Goal: Task Accomplishment & Management: Complete application form

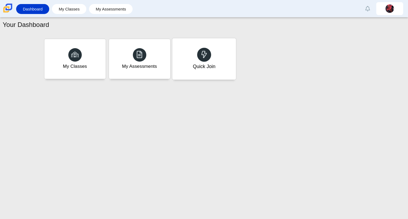
click at [195, 60] on div "Quick Join" at bounding box center [204, 58] width 64 height 41
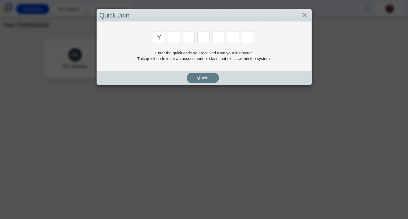
type input "y"
type input "3"
type input "k"
type input "e"
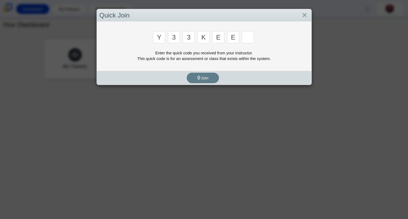
type input "e"
type input "4"
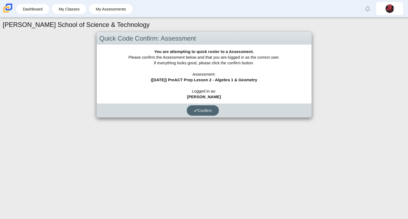
click at [198, 112] on button "Confirm" at bounding box center [203, 110] width 32 height 10
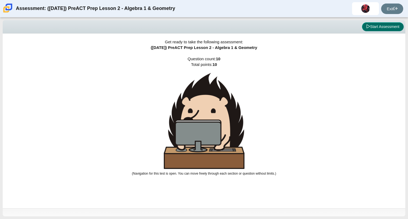
click at [378, 25] on button "Start Assessment" at bounding box center [383, 26] width 42 height 9
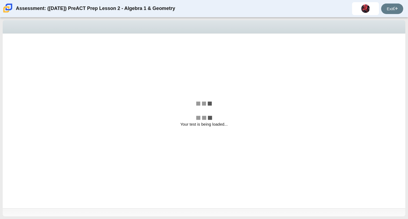
select select "210571de-36a6-4d8e-a361-ceff8ef801dc"
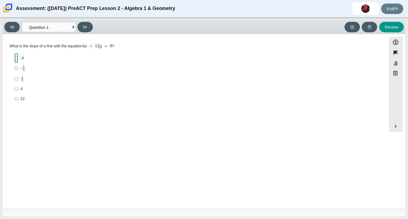
click at [16, 58] on input "-4 -4" at bounding box center [16, 58] width 3 height 10
radio input "true"
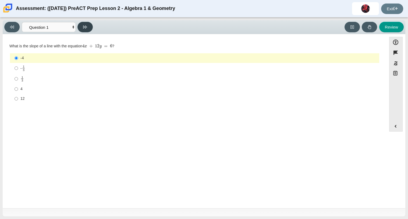
click at [82, 28] on button at bounding box center [84, 27] width 15 height 10
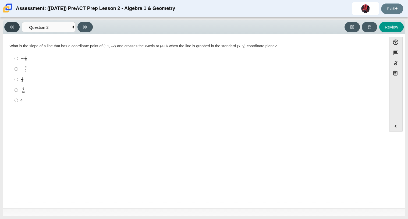
click at [12, 28] on icon at bounding box center [12, 27] width 4 height 4
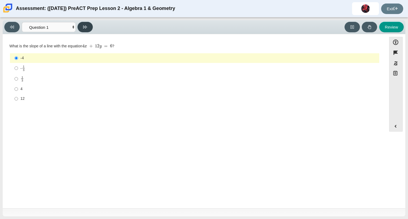
click at [87, 24] on button at bounding box center [84, 27] width 15 height 10
select select "14773eaf-2ca1-47ae-afe7-a624a56f34b3"
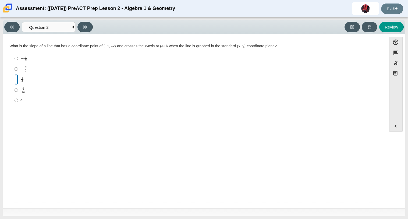
click at [17, 80] on input "1 4 1 fourth" at bounding box center [16, 79] width 3 height 10
radio input "true"
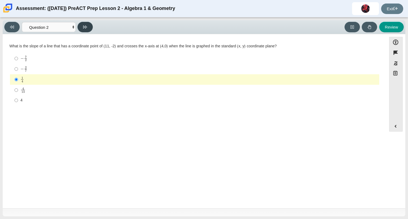
click at [84, 27] on icon at bounding box center [85, 27] width 4 height 3
select select "ec95ace6-bebc-42b8-9428-40567494d4da"
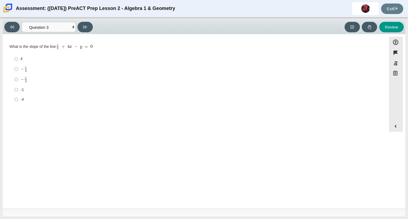
click at [22, 70] on mjx-c "Assessment items" at bounding box center [21, 69] width 3 height 3
click at [18, 70] on input "− 1 4 negative 1 fourth" at bounding box center [16, 69] width 3 height 10
radio input "true"
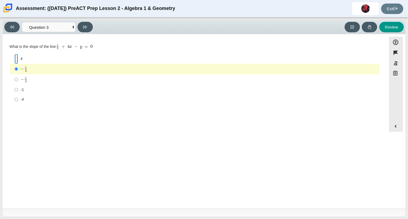
click at [16, 59] on input "4 4" at bounding box center [16, 59] width 3 height 10
radio input "true"
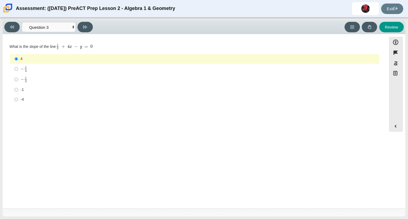
click at [18, 69] on label "− 1 4 negative 1 fourth" at bounding box center [195, 69] width 369 height 10
click at [18, 69] on input "− 1 4 negative 1 fourth" at bounding box center [16, 69] width 3 height 10
radio input "true"
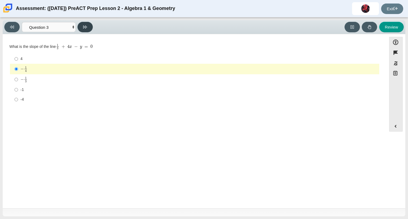
click at [87, 26] on button at bounding box center [84, 27] width 15 height 10
select select "96b71634-eacb-4f7e-8aef-411727d9bcba"
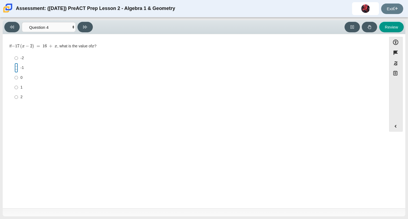
click at [16, 67] on input "-1 -1" at bounding box center [16, 68] width 3 height 10
radio input "true"
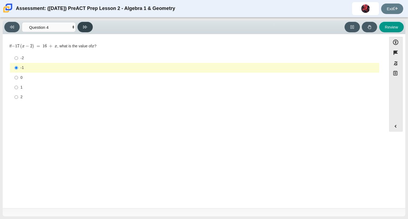
click at [86, 27] on icon at bounding box center [85, 27] width 4 height 4
select select "97f4f5fa-a52e-4fed-af51-565bfcdf47cb"
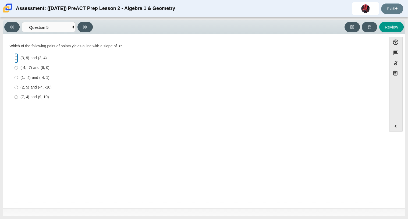
click at [15, 57] on input "(3, 9) and (2, 4) (3, 9) and (2, 4)" at bounding box center [16, 58] width 3 height 10
radio input "true"
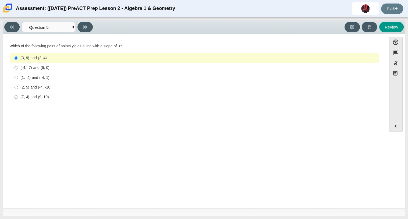
click at [26, 80] on div "(1, -4) and (-4, 1)" at bounding box center [198, 77] width 357 height 5
click at [18, 80] on input "(1, -4) and (-4, 1) (1, -4) and (-4, 1)" at bounding box center [16, 78] width 3 height 10
radio input "true"
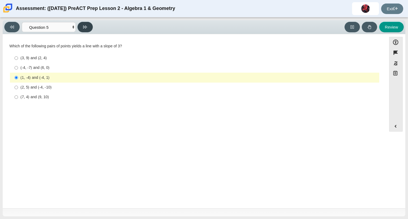
click at [82, 29] on button at bounding box center [84, 27] width 15 height 10
select select "bbf5d072-3e0b-44c4-9a12-6e7c9033f65b"
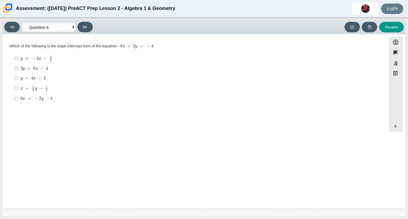
click at [44, 59] on mjx-c "Assessment items" at bounding box center [44, 58] width 3 height 3
click at [18, 59] on input "y = − 4 x − 1 2 y = − 4 x − 1 2" at bounding box center [16, 58] width 3 height 10
radio input "true"
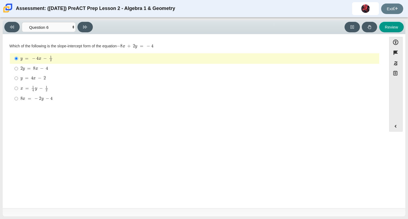
click at [37, 68] on mjx-c "Assessment items" at bounding box center [37, 69] width 3 height 2
click at [18, 68] on input "2 y = 8 x − 4 2 y = 8 x − 4" at bounding box center [16, 69] width 3 height 10
radio input "true"
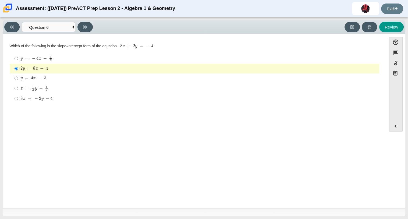
click at [47, 101] on mjx-math "Assessment items" at bounding box center [36, 99] width 32 height 5
click at [18, 101] on input "8 x = − 2 y − 4 8 x = − 2 y − 4" at bounding box center [16, 99] width 3 height 10
radio input "true"
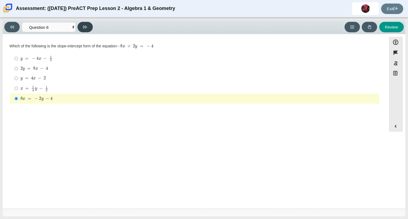
click at [84, 27] on icon at bounding box center [85, 27] width 4 height 4
select select "ce81fe10-bf29-4b5e-8bd7-4f47f2fed4d8"
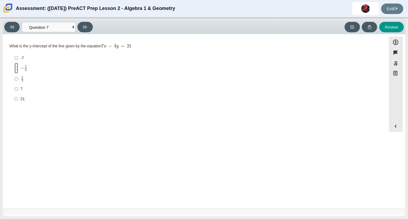
click at [17, 67] on input "− 7 3 negative 7 thirds" at bounding box center [16, 68] width 3 height 10
radio input "true"
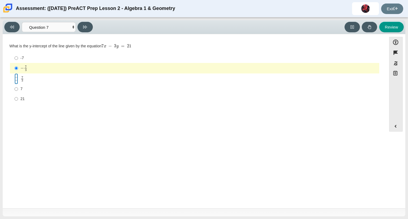
click at [17, 79] on input "7 3 7 thirds" at bounding box center [16, 78] width 3 height 10
radio input "true"
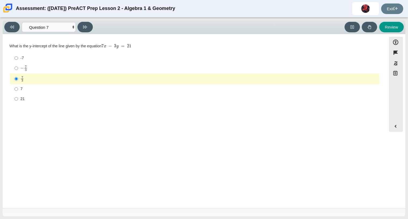
click at [19, 67] on label "− 7 3 negative 7 thirds" at bounding box center [195, 68] width 369 height 10
click at [18, 67] on input "− 7 3 negative 7 thirds" at bounding box center [16, 68] width 3 height 10
radio input "true"
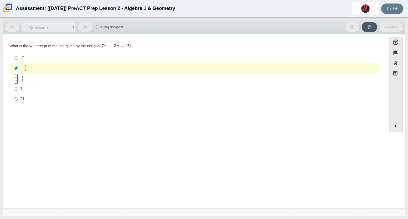
click at [16, 78] on input "7 3 7 thirds" at bounding box center [16, 78] width 3 height 10
radio input "true"
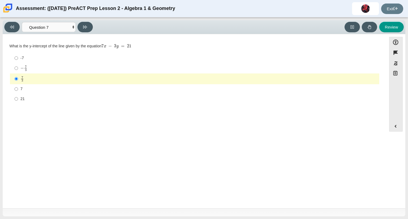
click at [18, 101] on label "21 21" at bounding box center [195, 99] width 369 height 10
click at [18, 101] on input "21 21" at bounding box center [16, 99] width 3 height 10
radio input "true"
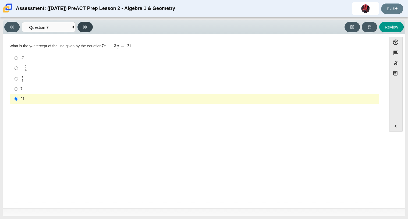
click at [84, 28] on icon at bounding box center [85, 27] width 4 height 4
select select "489dcffd-4e6a-49cf-a9d6-ad1d4a911a4e"
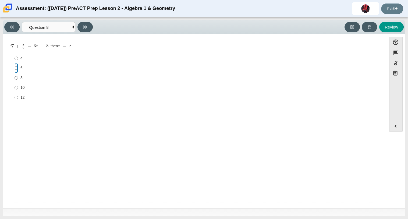
click at [15, 68] on input "6 6" at bounding box center [16, 68] width 3 height 10
radio input "true"
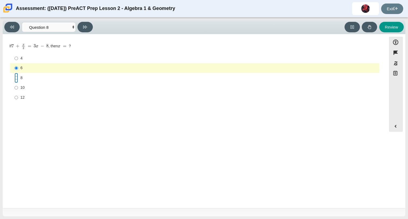
click at [16, 75] on input "8 8" at bounding box center [16, 78] width 3 height 10
radio input "true"
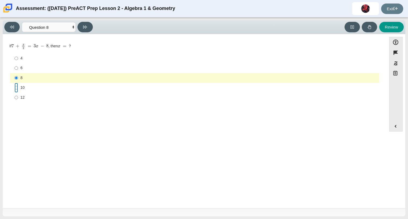
click at [15, 87] on input "10 10" at bounding box center [16, 88] width 3 height 10
radio input "true"
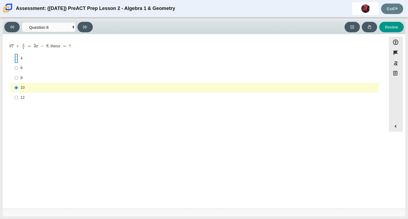
click at [16, 58] on input "4 4" at bounding box center [16, 59] width 3 height 10
radio input "true"
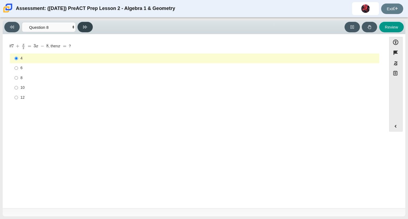
click at [83, 28] on button at bounding box center [84, 27] width 15 height 10
select select "89427bb7-e313-4f00-988f-8b8255897029"
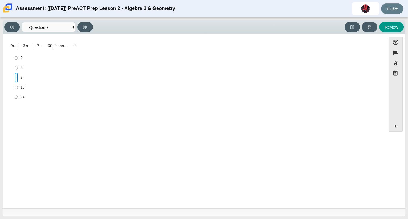
click at [16, 77] on input "7 7" at bounding box center [16, 78] width 3 height 10
radio input "true"
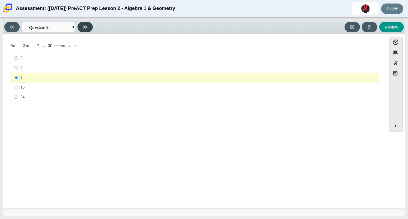
click at [87, 28] on icon at bounding box center [85, 27] width 4 height 4
select select "ed62e223-81bd-4cbf-ab48-ab975844bd1f"
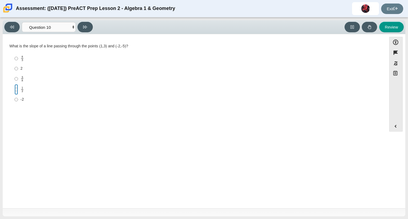
click at [16, 89] on input "1 2 1 half" at bounding box center [16, 89] width 3 height 10
radio input "true"
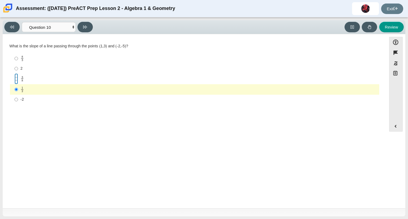
click at [16, 80] on input "3 8 3 eighths" at bounding box center [16, 78] width 3 height 10
radio input "true"
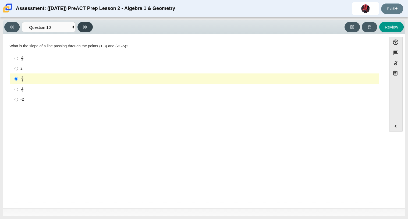
click at [85, 24] on button at bounding box center [84, 27] width 15 height 10
select select "review"
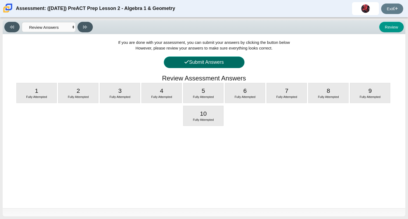
click at [190, 61] on button "Submit Answers" at bounding box center [204, 63] width 81 height 12
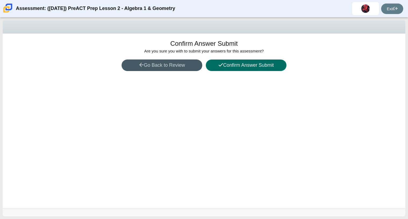
click at [229, 67] on button "Confirm Answer Submit" at bounding box center [246, 65] width 81 height 12
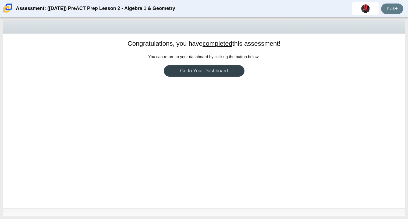
click at [229, 67] on link "Go to Your Dashboard" at bounding box center [204, 71] width 81 height 12
